Goal: Information Seeking & Learning: Learn about a topic

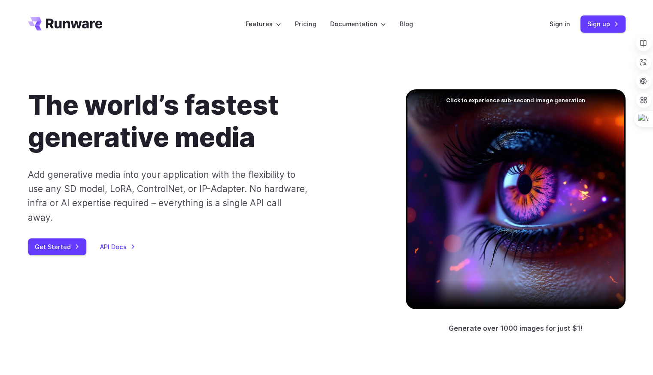
click at [0, 44] on div "Features Tasks Image generation Video generation Sonic Inference Engine™ Models…" at bounding box center [326, 24] width 653 height 48
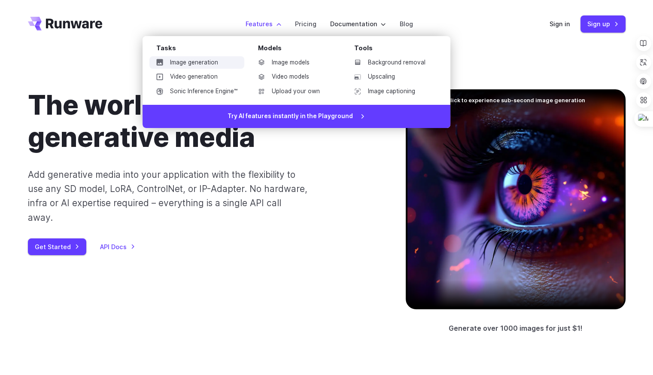
click at [210, 63] on link "Image generation" at bounding box center [196, 62] width 95 height 13
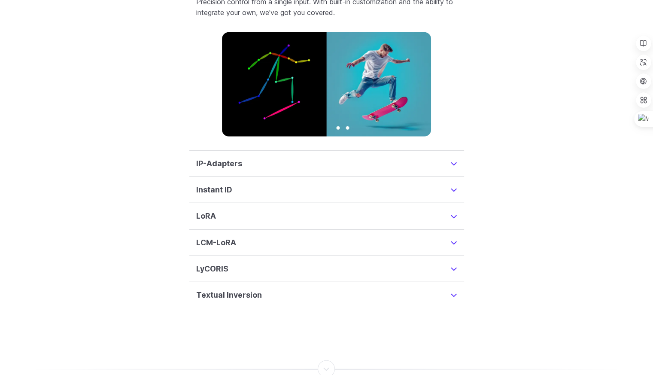
scroll to position [2146, 0]
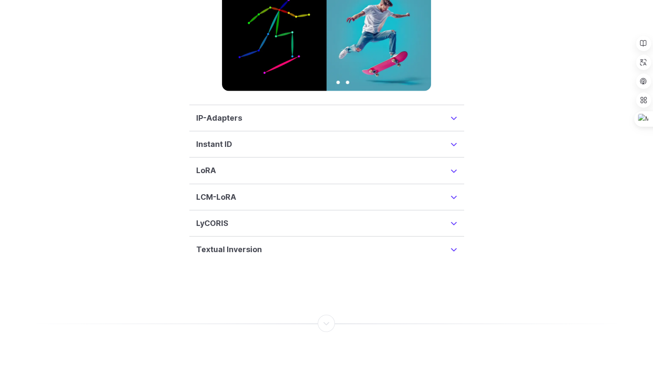
click at [449, 112] on summary "IP-Adapters" at bounding box center [326, 118] width 261 height 12
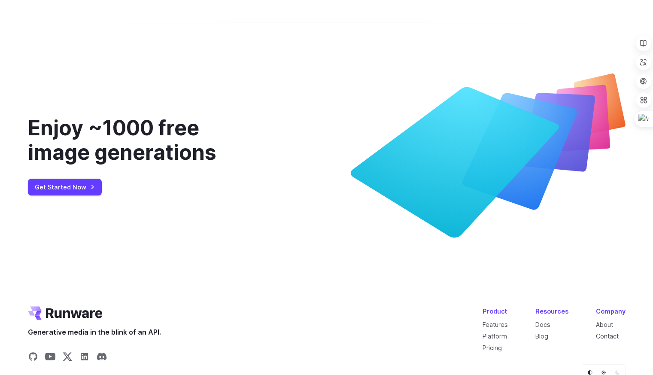
scroll to position [3454, 0]
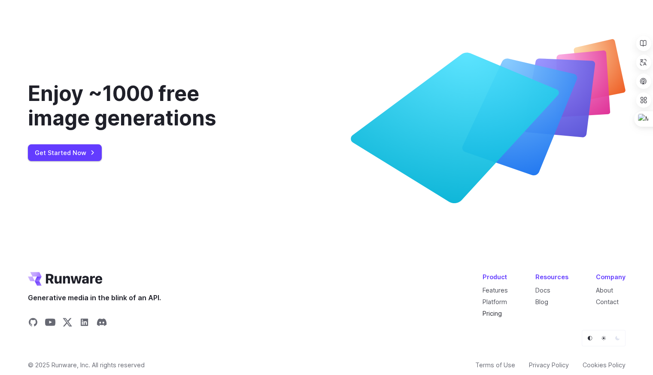
click at [495, 310] on link "Pricing" at bounding box center [492, 313] width 19 height 7
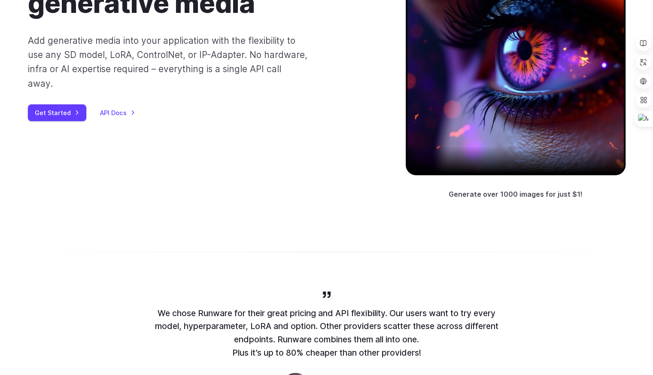
scroll to position [0, 0]
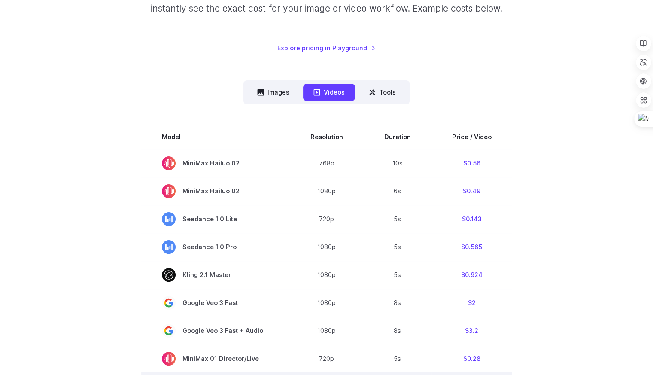
scroll to position [172, 0]
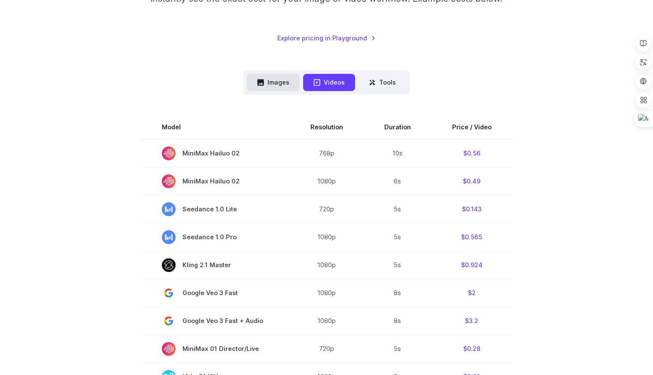
click at [281, 81] on button "Images" at bounding box center [273, 82] width 53 height 17
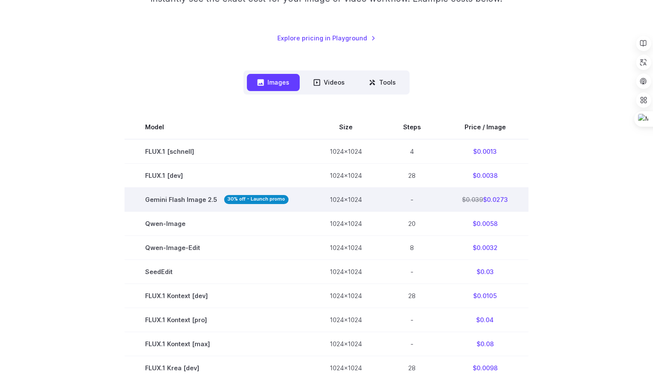
click at [174, 199] on span "Gemini Flash Image 2.5 30% off - Launch promo" at bounding box center [216, 199] width 143 height 10
click at [194, 203] on span "Gemini Flash Image 2.5 30% off - Launch promo" at bounding box center [216, 199] width 143 height 10
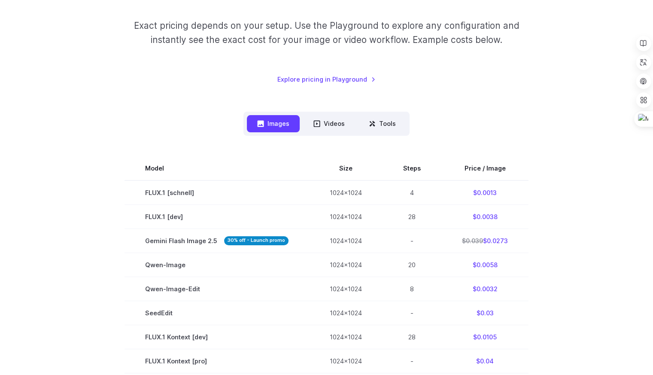
scroll to position [86, 0]
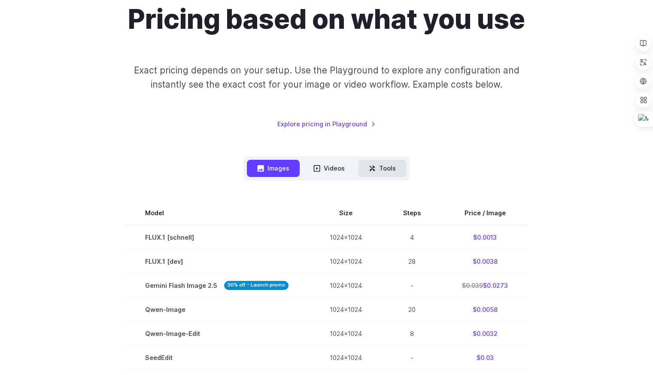
click at [388, 168] on button "Tools" at bounding box center [382, 168] width 48 height 17
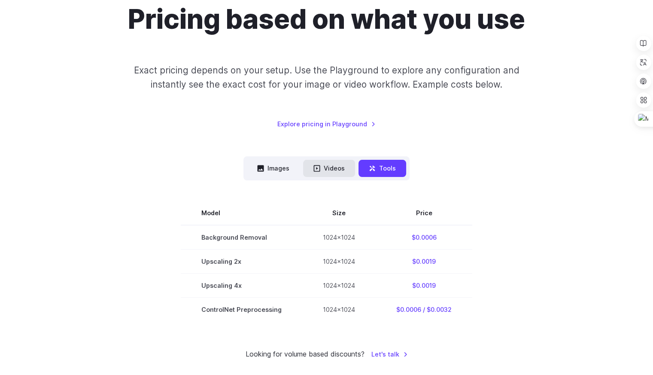
click at [328, 170] on button "Videos" at bounding box center [329, 168] width 52 height 17
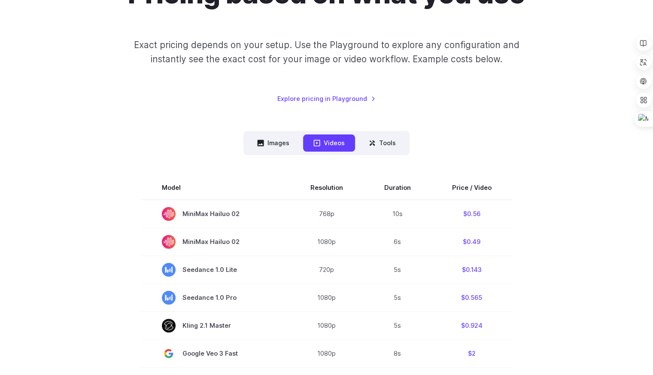
scroll to position [0, 0]
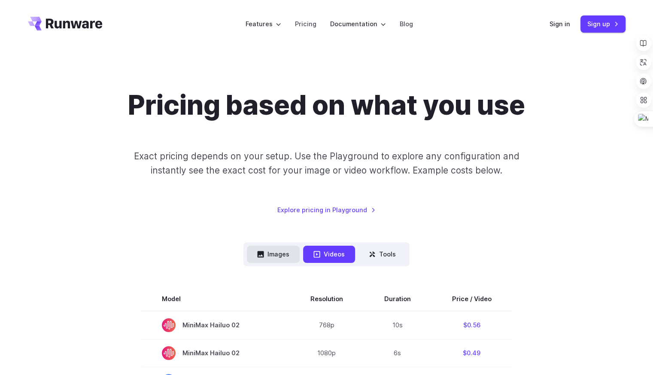
click at [279, 257] on button "Images" at bounding box center [273, 254] width 53 height 17
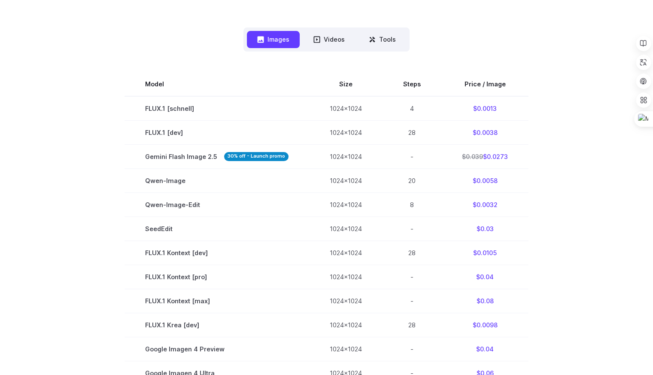
scroll to position [208, 0]
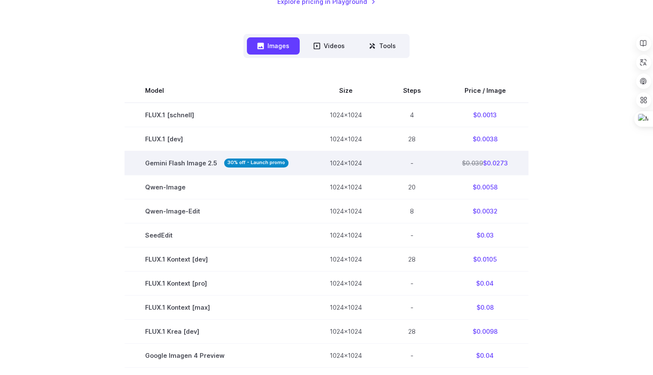
click at [177, 168] on span "Gemini Flash Image 2.5 30% off - Launch promo" at bounding box center [216, 163] width 143 height 10
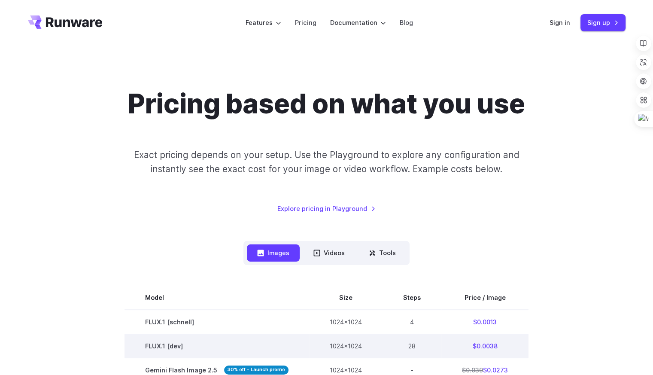
scroll to position [0, 0]
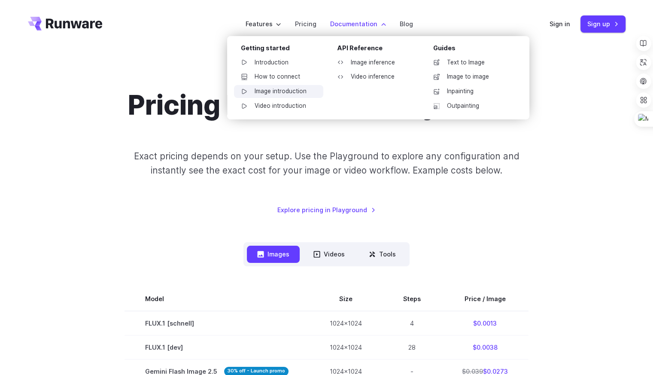
click at [297, 91] on link "Image introduction" at bounding box center [278, 91] width 89 height 13
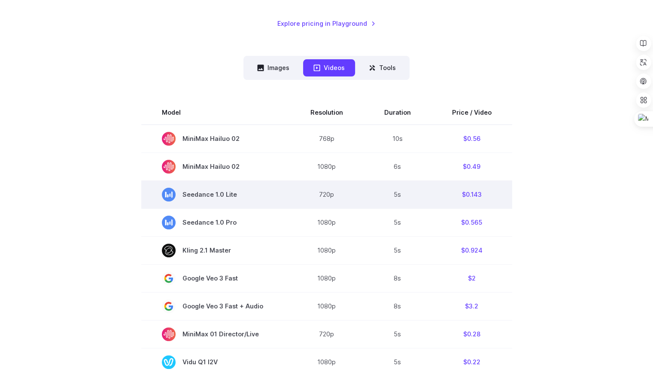
scroll to position [215, 0]
